Goal: Task Accomplishment & Management: Use online tool/utility

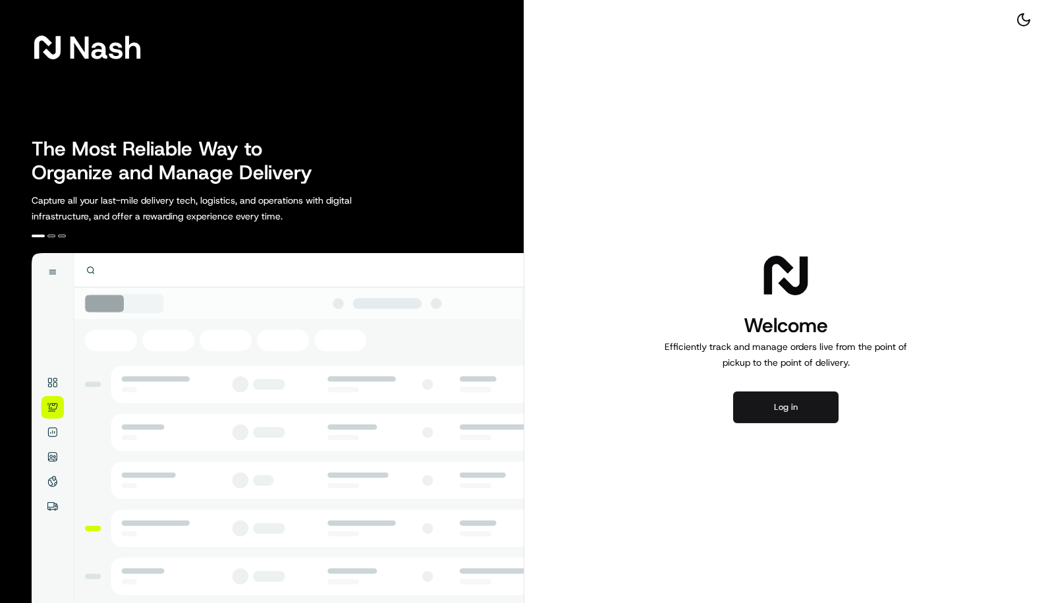
click at [797, 413] on button "Log in" at bounding box center [785, 407] width 105 height 32
